Goal: Information Seeking & Learning: Learn about a topic

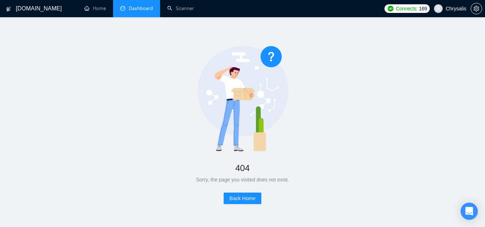
click at [130, 5] on link "Dashboard" at bounding box center [136, 8] width 33 height 6
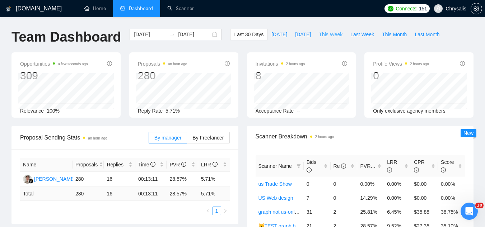
click at [329, 33] on span "This Week" at bounding box center [331, 35] width 24 height 8
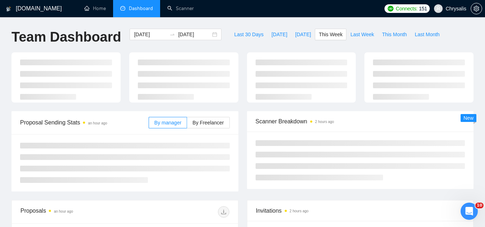
type input "[DATE]"
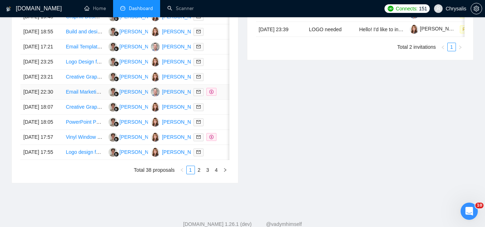
scroll to position [395, 0]
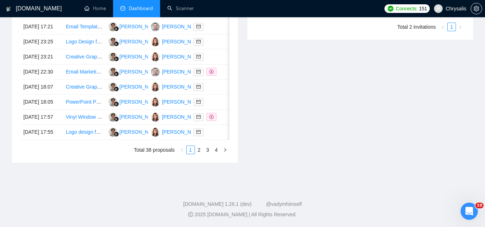
click at [449, 9] on span "Chrysalis" at bounding box center [456, 9] width 21 height 0
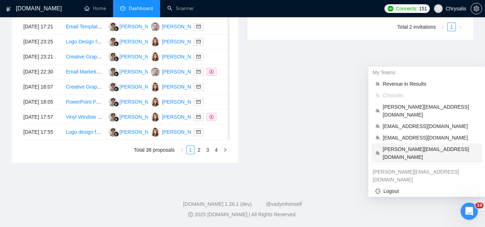
click at [406, 145] on span "[PERSON_NAME][EMAIL_ADDRESS][DOMAIN_NAME]" at bounding box center [430, 153] width 95 height 16
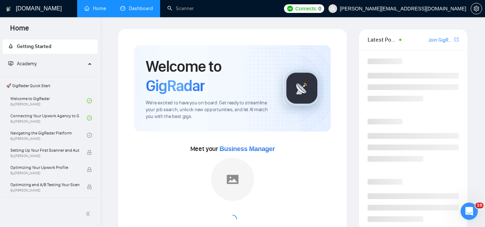
click at [135, 9] on link "Dashboard" at bounding box center [136, 8] width 33 height 6
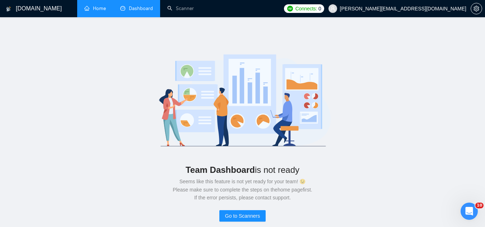
click at [102, 8] on link "Home" at bounding box center [95, 8] width 22 height 6
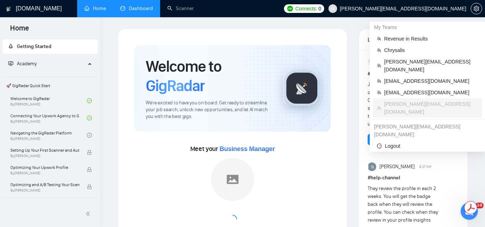
click at [421, 9] on span "[PERSON_NAME][EMAIL_ADDRESS][DOMAIN_NAME]" at bounding box center [403, 9] width 126 height 0
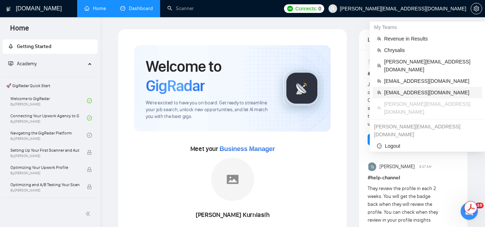
click at [399, 89] on span "[EMAIL_ADDRESS][DOMAIN_NAME]" at bounding box center [431, 93] width 94 height 8
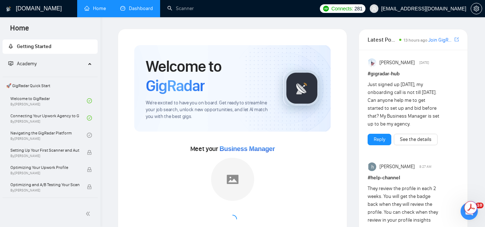
click at [147, 8] on link "Dashboard" at bounding box center [136, 8] width 33 height 6
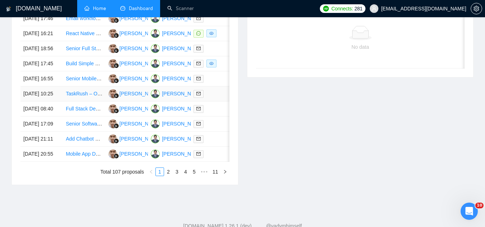
scroll to position [244, 0]
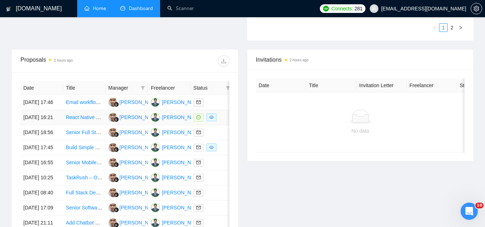
click at [80, 125] on td "React Native Developer Needed for Fintech MVP (Plaid + Subscriptions)" at bounding box center [84, 117] width 42 height 15
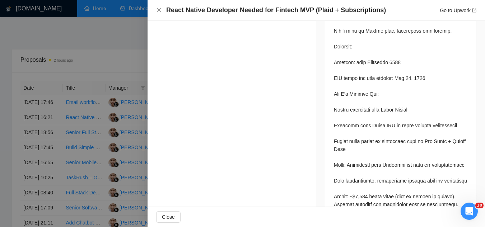
scroll to position [623, 0]
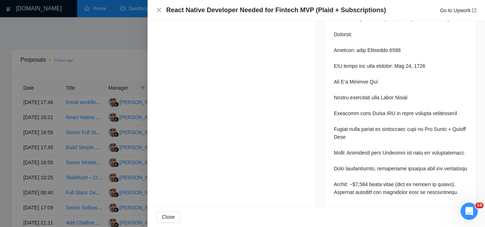
click at [106, 85] on div at bounding box center [242, 113] width 485 height 227
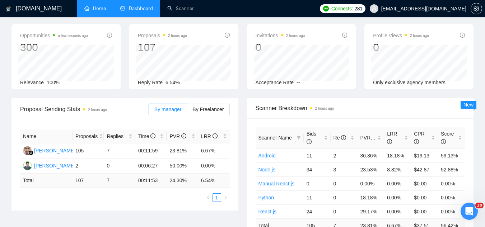
scroll to position [0, 0]
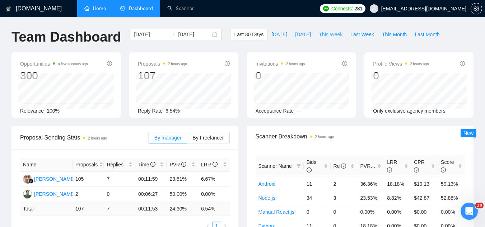
click at [327, 37] on span "This Week" at bounding box center [331, 35] width 24 height 8
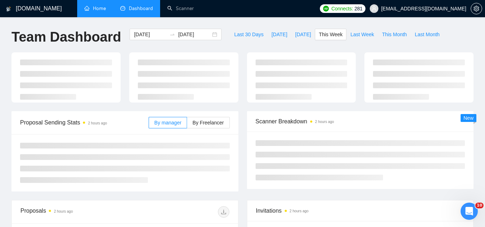
type input "[DATE]"
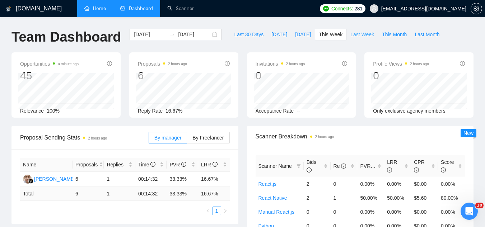
click at [362, 37] on span "Last Week" at bounding box center [363, 35] width 24 height 8
type input "[DATE]"
click at [325, 36] on span "This Week" at bounding box center [331, 35] width 24 height 8
type input "[DATE]"
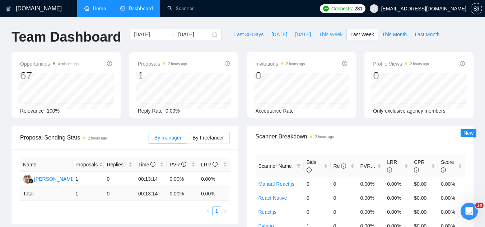
type input "[DATE]"
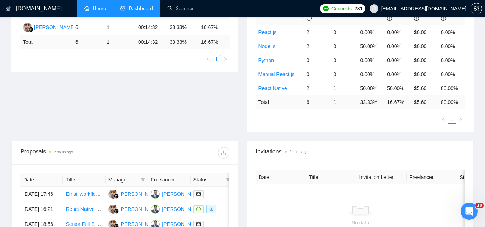
scroll to position [251, 0]
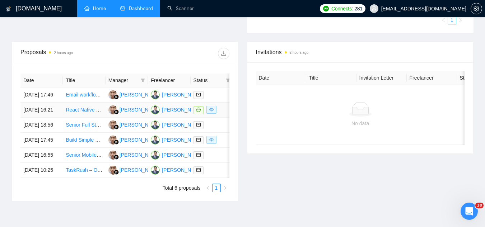
click at [88, 113] on link "React Native Developer Needed for Fintech MVP (Plaid + Subscriptions)" at bounding box center [146, 110] width 161 height 6
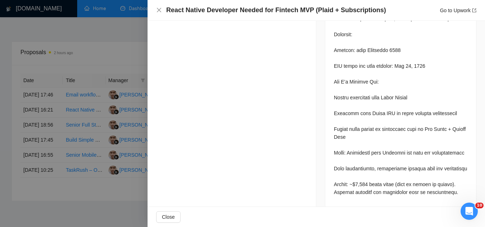
click at [85, 125] on div at bounding box center [242, 113] width 485 height 227
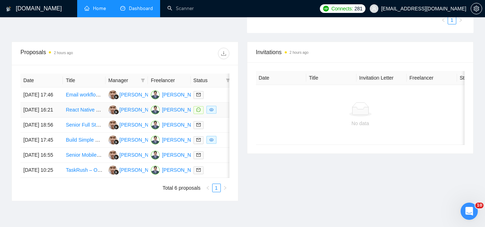
click at [87, 113] on link "React Native Developer Needed for Fintech MVP (Plaid + Subscriptions)" at bounding box center [146, 110] width 161 height 6
